Goal: Task Accomplishment & Management: Use online tool/utility

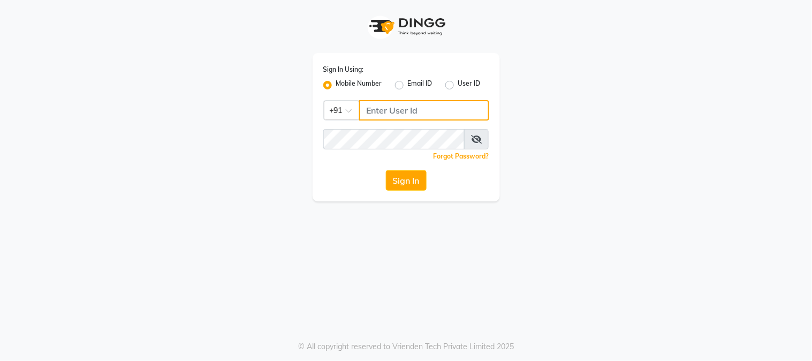
click at [379, 110] on input "Username" at bounding box center [424, 110] width 130 height 20
type input "9075066066"
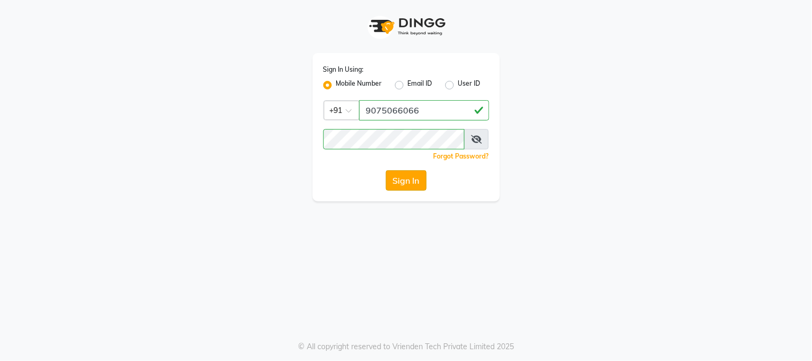
click at [399, 180] on button "Sign In" at bounding box center [406, 180] width 41 height 20
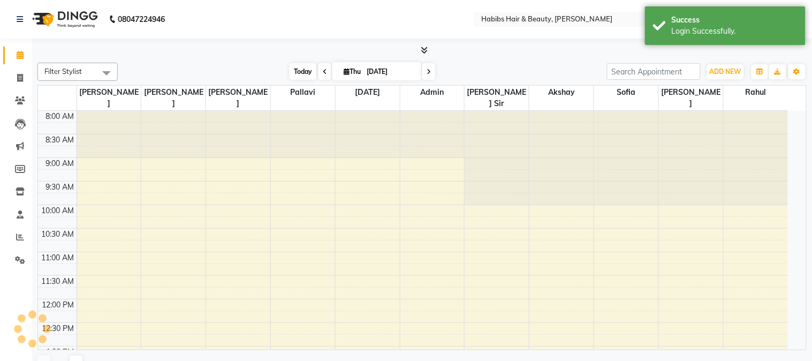
select select "en"
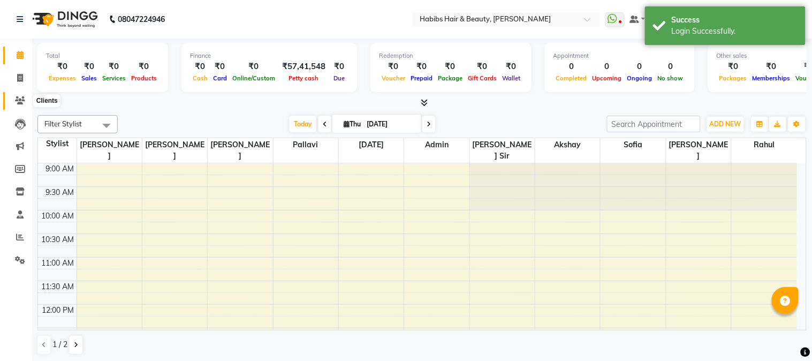
click at [17, 96] on icon at bounding box center [20, 100] width 10 height 8
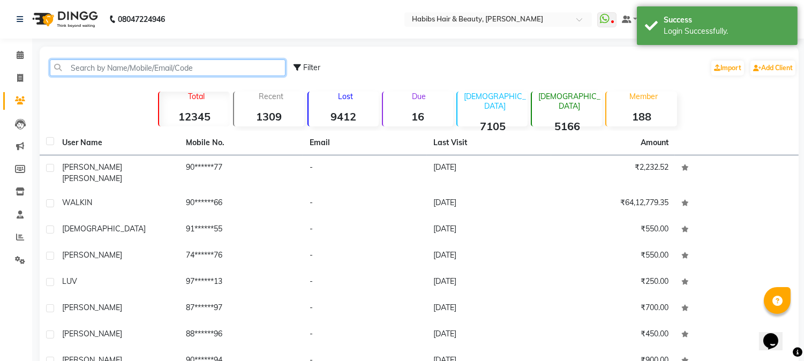
click at [85, 65] on input "text" at bounding box center [168, 67] width 236 height 17
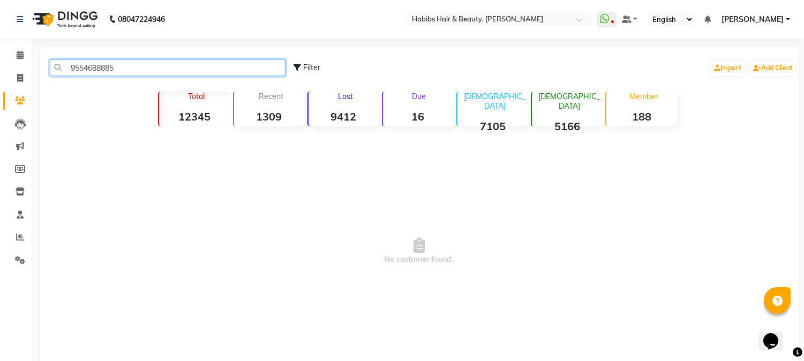
click at [85, 65] on input "9554688885" at bounding box center [168, 67] width 236 height 17
type input "9554688885"
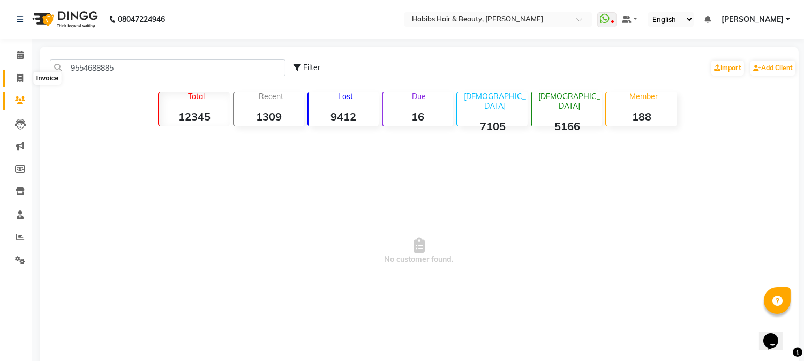
click at [20, 80] on icon at bounding box center [20, 78] width 6 height 8
select select "service"
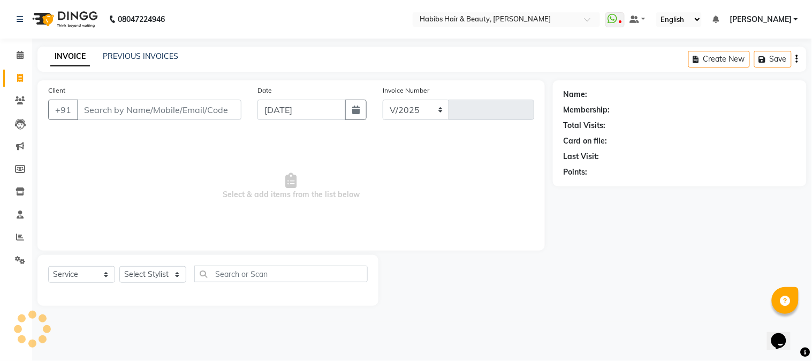
select select "3712"
type input "4465"
click at [102, 102] on input "Client" at bounding box center [159, 110] width 164 height 20
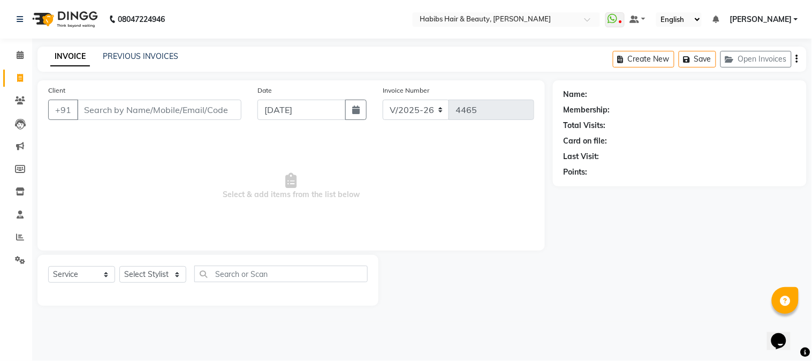
type input "9554688885"
click at [102, 102] on input "9554688885" at bounding box center [132, 110] width 110 height 20
